Goal: Navigation & Orientation: Find specific page/section

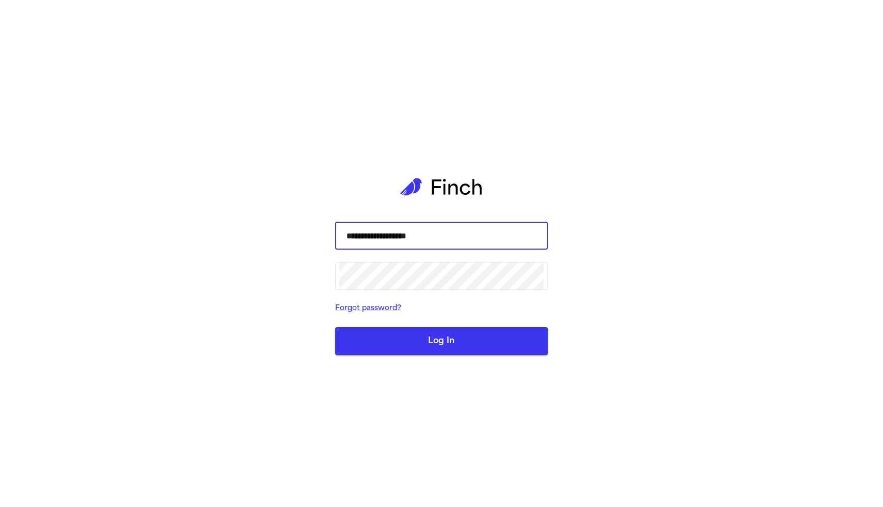
type input "**********"
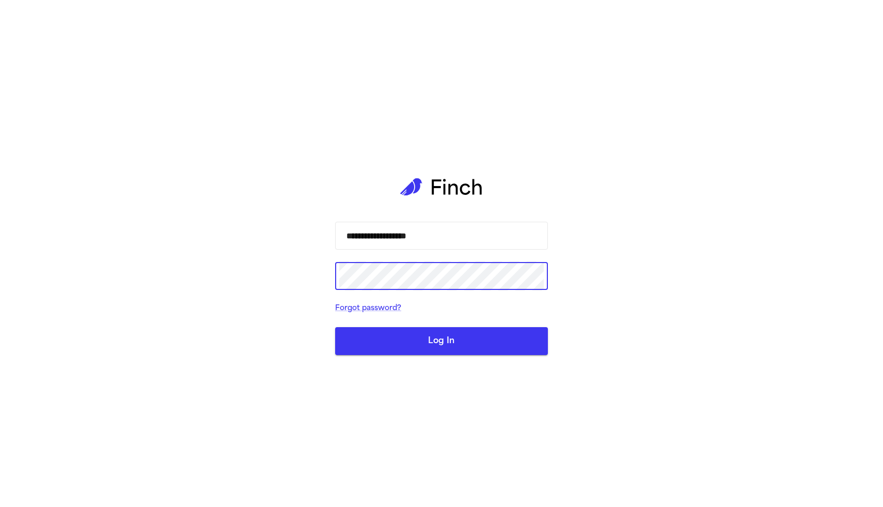
click at [418, 333] on button "Log In" at bounding box center [441, 341] width 213 height 28
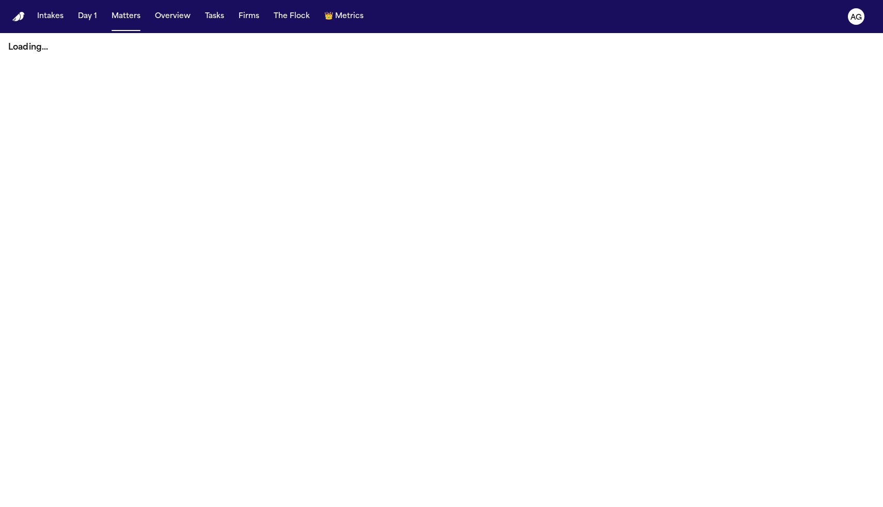
click at [468, 208] on main "Loading..." at bounding box center [441, 270] width 883 height 474
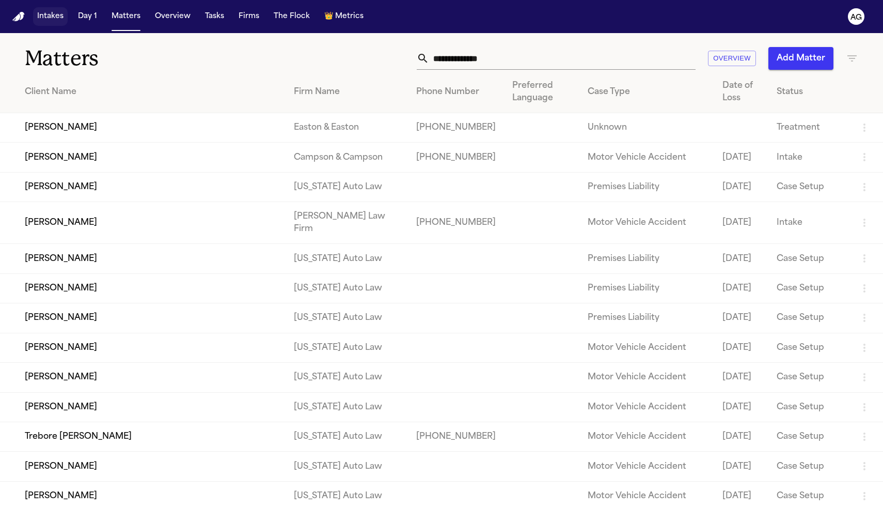
click at [56, 24] on button "Intakes" at bounding box center [50, 16] width 35 height 19
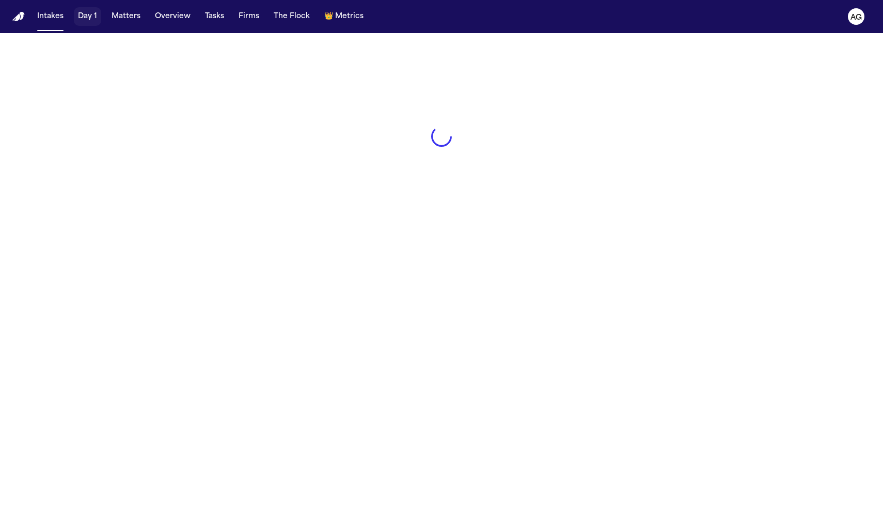
click at [83, 19] on button "Day 1" at bounding box center [87, 16] width 27 height 19
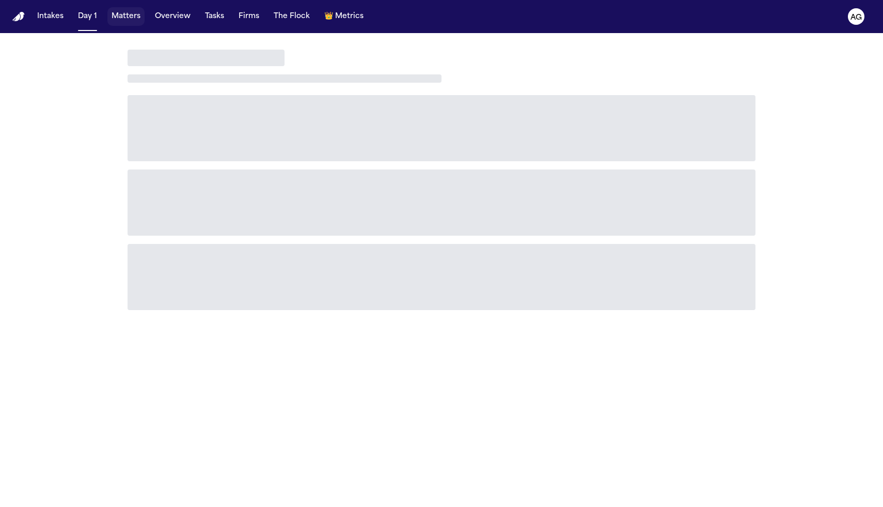
click at [114, 17] on button "Matters" at bounding box center [125, 16] width 37 height 19
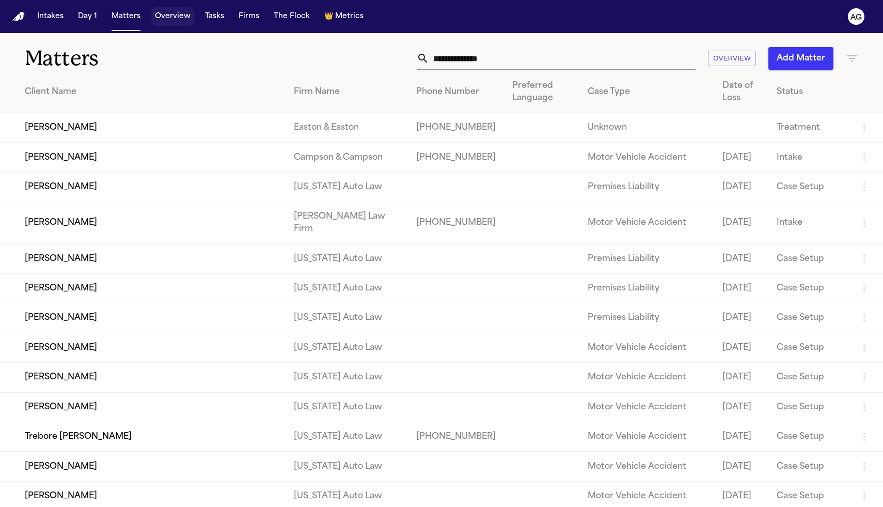
click at [166, 17] on button "Overview" at bounding box center [173, 16] width 44 height 19
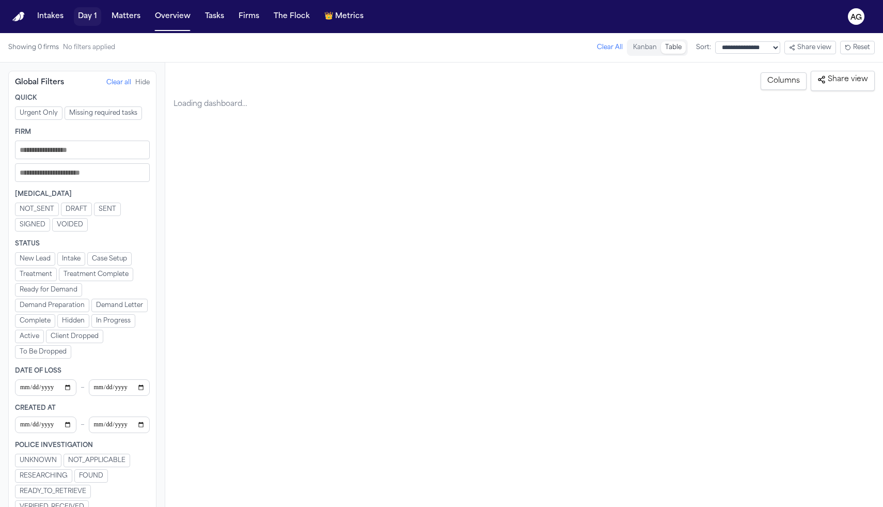
click at [85, 20] on button "Day 1" at bounding box center [87, 16] width 27 height 19
